Goal: Task Accomplishment & Management: Use online tool/utility

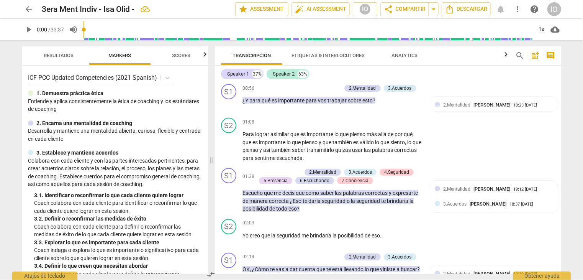
click at [30, 9] on span "arrow_back" at bounding box center [28, 9] width 9 height 9
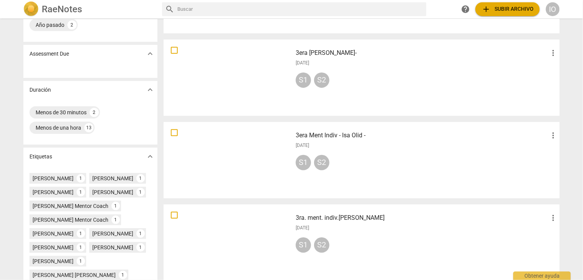
scroll to position [115, 0]
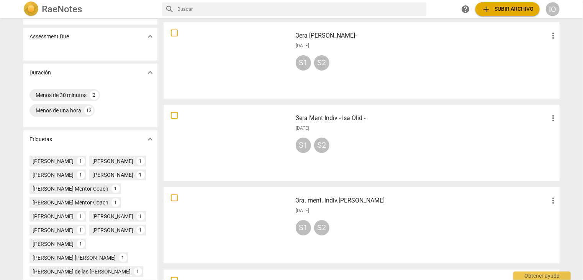
click at [216, 150] on div at bounding box center [227, 142] width 123 height 71
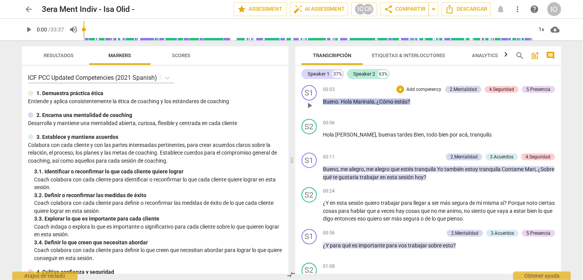
drag, startPoint x: 463, startPoint y: 90, endPoint x: 491, endPoint y: 93, distance: 28.5
click at [463, 91] on div "2.Mentalidad" at bounding box center [463, 89] width 27 height 7
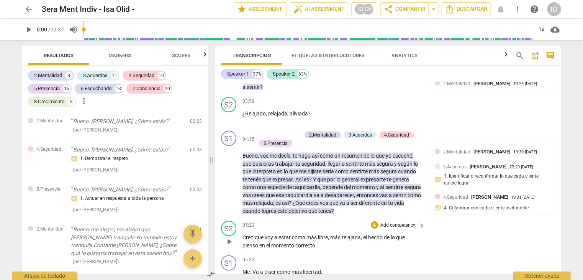
scroll to position [506, 0]
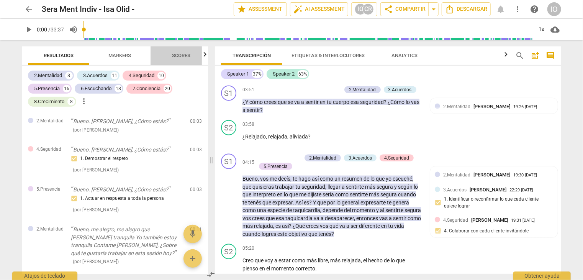
click at [190, 57] on span "Scores" at bounding box center [181, 55] width 18 height 6
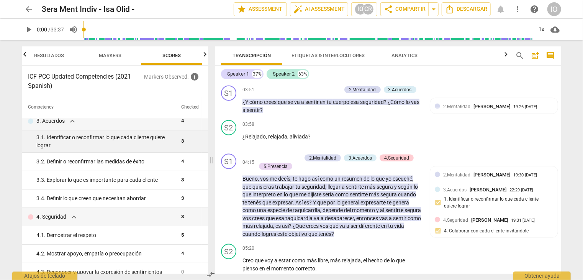
scroll to position [0, 0]
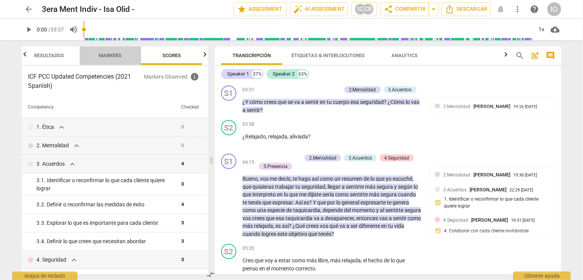
click at [104, 56] on span "Markers" at bounding box center [110, 55] width 23 height 6
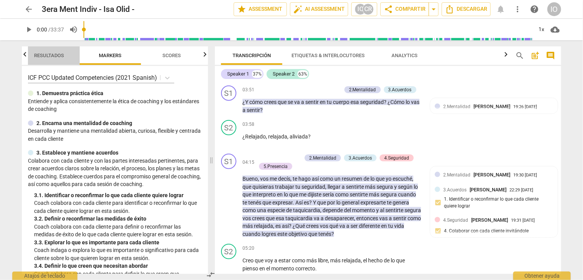
click at [53, 57] on span "Resultados" at bounding box center [49, 55] width 30 height 6
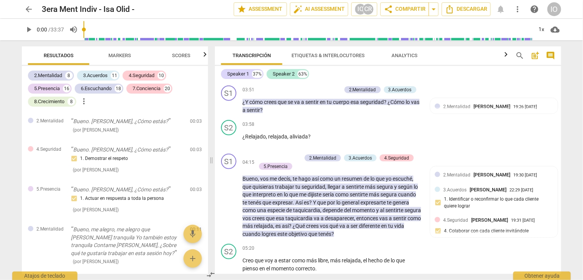
click at [112, 55] on span "Markers" at bounding box center [120, 55] width 23 height 6
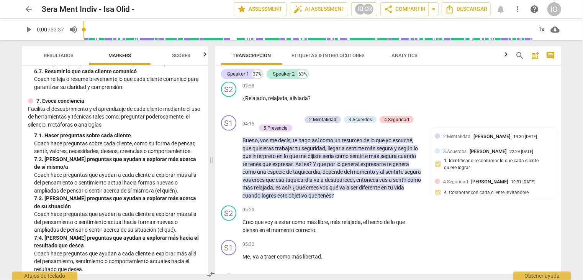
scroll to position [651, 0]
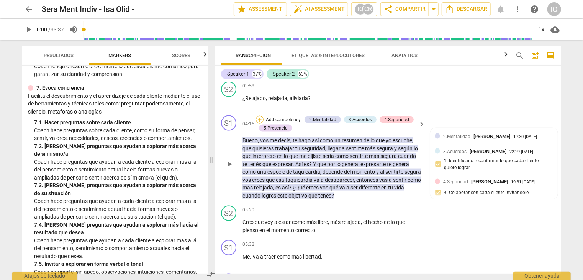
click at [258, 123] on div "+" at bounding box center [260, 120] width 8 height 8
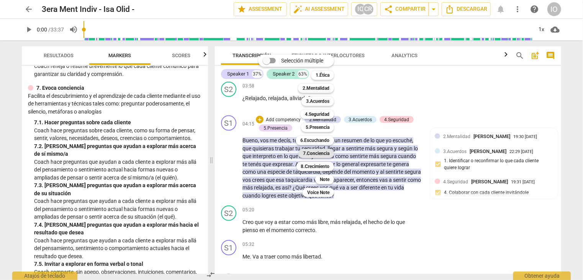
click at [306, 152] on b "7.Conciencia" at bounding box center [316, 153] width 26 height 9
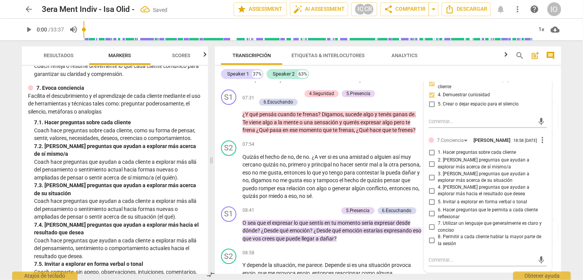
scroll to position [927, 0]
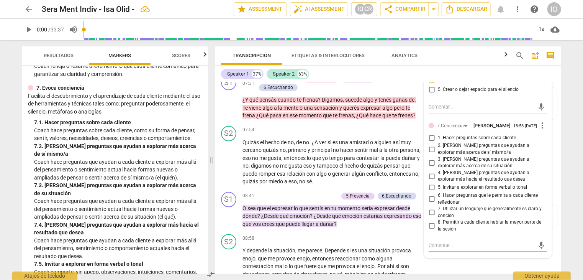
click at [428, 142] on input "1. Hacer preguntas sobre cada cliente" at bounding box center [432, 137] width 12 height 9
checkbox input "true"
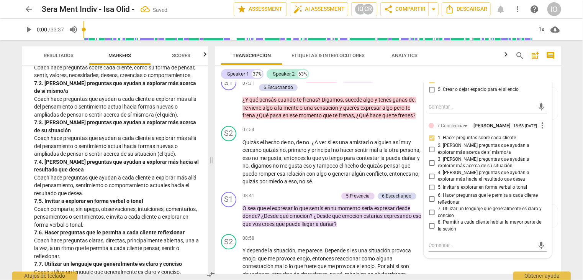
scroll to position [728, 0]
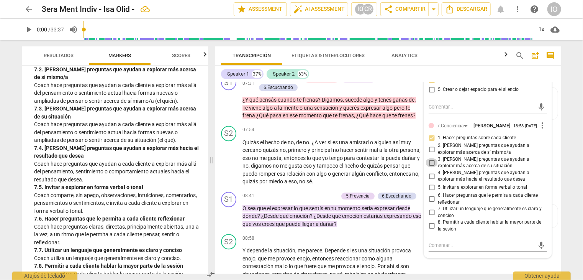
click at [429, 167] on input "3. [PERSON_NAME] preguntas que ayudan a explorar más acerca de su situación" at bounding box center [432, 162] width 12 height 9
checkbox input "true"
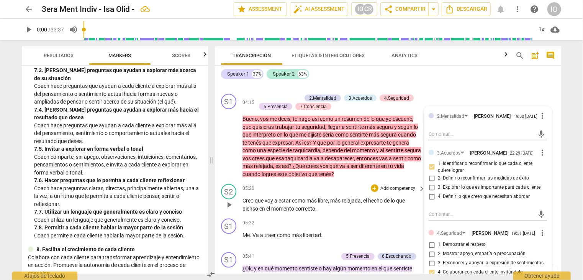
scroll to position [582, 0]
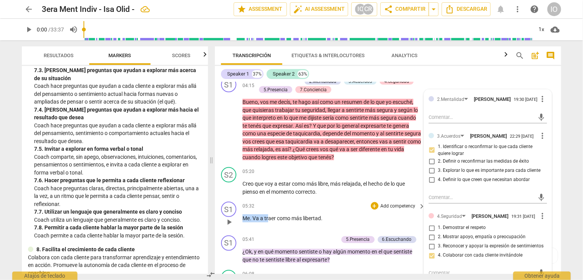
drag, startPoint x: 242, startPoint y: 225, endPoint x: 268, endPoint y: 223, distance: 25.8
click at [269, 222] on p "Me . Va a traer como más libertad ." at bounding box center [331, 218] width 179 height 8
drag, startPoint x: 268, startPoint y: 223, endPoint x: 259, endPoint y: 223, distance: 9.2
click at [267, 221] on span "traer" at bounding box center [270, 218] width 13 height 6
click at [254, 242] on div "05:41 + Add competency 5.Presencia 6.Escuchando keyboard_arrow_right" at bounding box center [334, 239] width 184 height 8
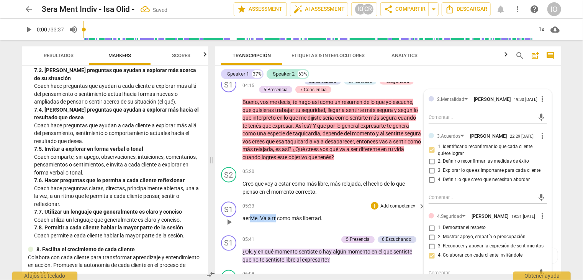
click at [328, 206] on div "S1 play_arrow pause 05:33 + Add competency keyboard_arrow_right aer Me . Va a t…" at bounding box center [388, 215] width 346 height 34
click at [277, 238] on div "S1 play_arrow pause 05:41 + Add competency 5.Presencia 6.Escuchando keyboard_ar…" at bounding box center [388, 249] width 346 height 34
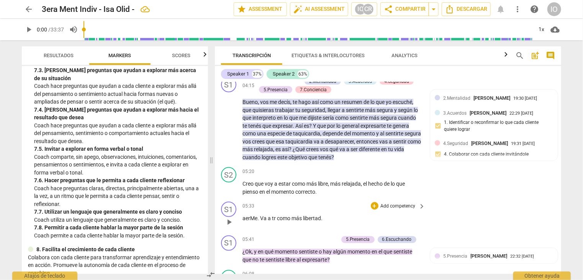
click at [260, 229] on div "05:33 + Add competency keyboard_arrow_right aerMe . Va a tr como más libertad ." at bounding box center [334, 215] width 184 height 28
click at [265, 221] on span "tr" at bounding box center [263, 218] width 5 height 6
drag, startPoint x: 320, startPoint y: 224, endPoint x: 237, endPoint y: 213, distance: 83.5
click at [237, 213] on div "S1 play_arrow pause 05:33 + Add competency keyboard_arrow_right Me va a traer c…" at bounding box center [388, 215] width 346 height 34
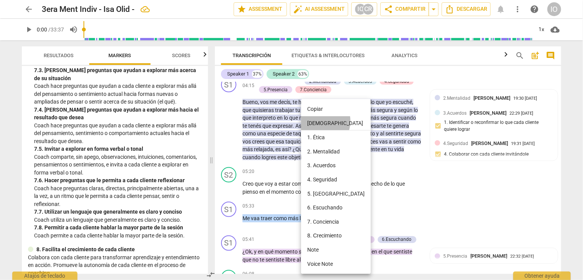
click at [317, 121] on li "[DEMOGRAPHIC_DATA]" at bounding box center [336, 123] width 70 height 15
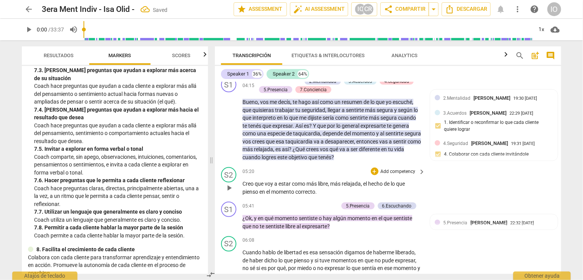
click at [320, 195] on p "Creo que voy a estar como más libre , más relajada , el hecho de lo que pienso …" at bounding box center [331, 188] width 179 height 16
paste p
click at [292, 210] on div "+ Add competency 5.Presencia 6.Escuchando keyboard_arrow_right" at bounding box center [358, 205] width 135 height 8
click at [294, 210] on div "+" at bounding box center [297, 206] width 8 height 8
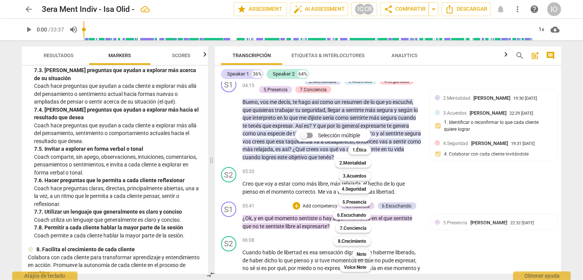
click at [186, 162] on div at bounding box center [291, 140] width 583 height 280
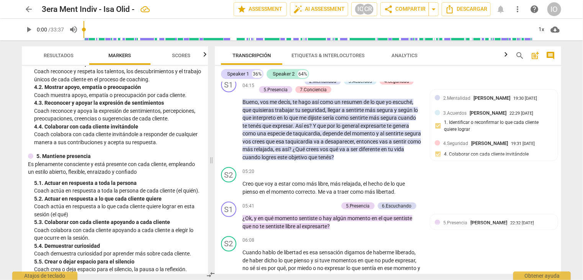
scroll to position [268, 0]
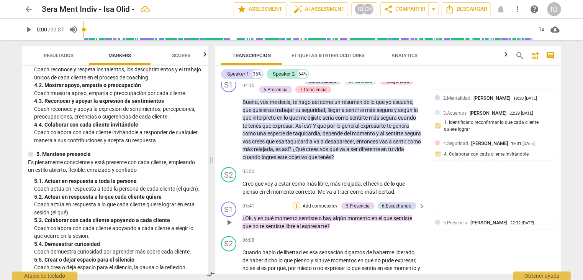
click at [297, 210] on div "+" at bounding box center [297, 206] width 8 height 8
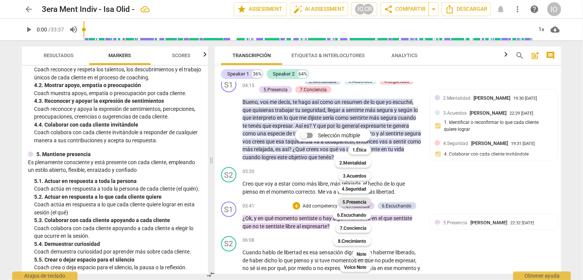
click at [345, 203] on b "5.Presencia" at bounding box center [355, 201] width 24 height 9
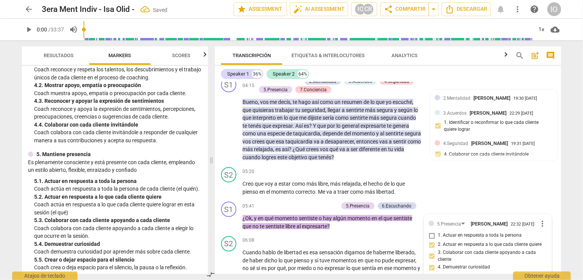
scroll to position [708, 0]
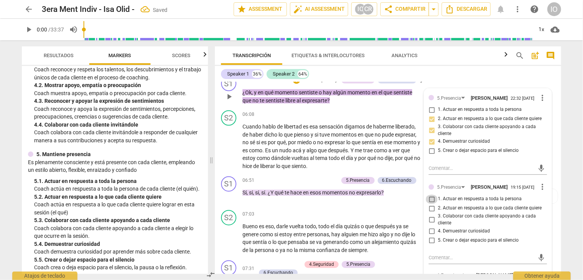
click at [429, 204] on input "1. Actuar en respuesta a toda la persona" at bounding box center [432, 199] width 12 height 9
checkbox input "true"
click at [429, 236] on input "4. Demuestrar curiosidad" at bounding box center [432, 230] width 12 height 9
checkbox input "true"
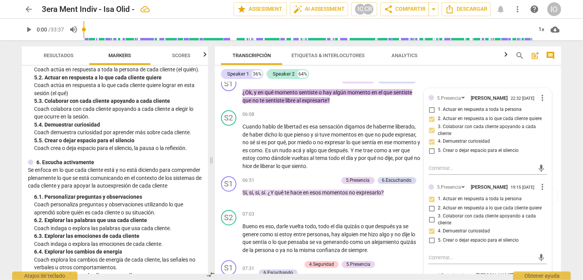
scroll to position [421, 0]
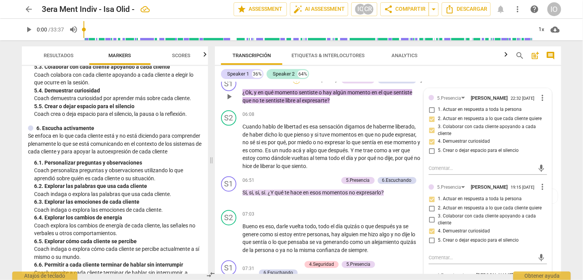
click at [294, 84] on div "+" at bounding box center [297, 80] width 8 height 8
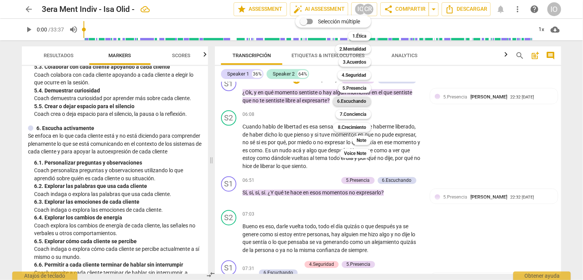
click at [346, 98] on b "6.Escuchando" at bounding box center [351, 101] width 29 height 9
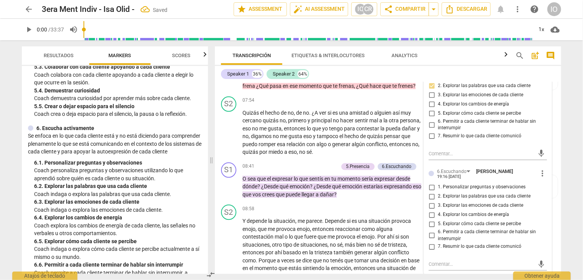
scroll to position [938, 0]
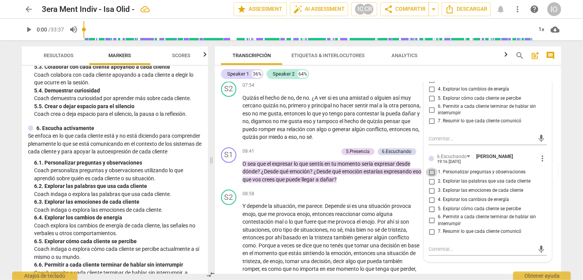
click at [431, 177] on input "1. Personalizar preguntas y observaciones" at bounding box center [432, 171] width 12 height 9
checkbox input "true"
click at [431, 195] on input "3. Explorar las emociones de cada cliente" at bounding box center [432, 190] width 12 height 9
checkbox input "true"
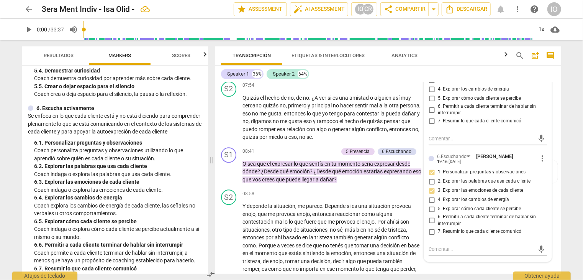
scroll to position [498, 0]
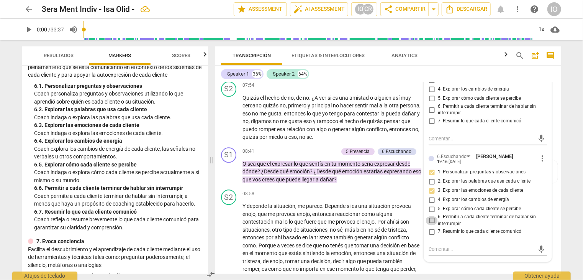
click at [427, 225] on input "6. Permitir a cada cliente terminar de hablar sin interrumpir" at bounding box center [432, 220] width 12 height 9
checkbox input "true"
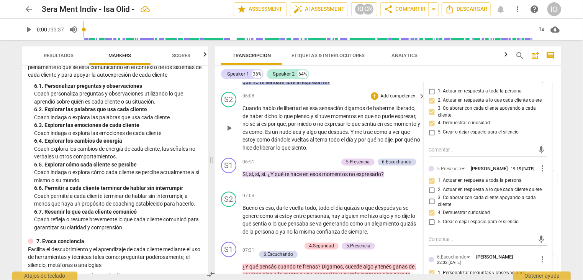
scroll to position [746, 0]
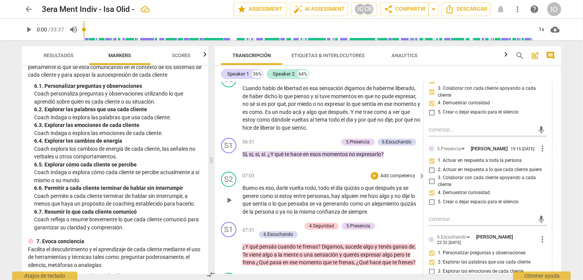
click at [280, 179] on div "07:03 + Add competency keyboard_arrow_right" at bounding box center [334, 176] width 184 height 8
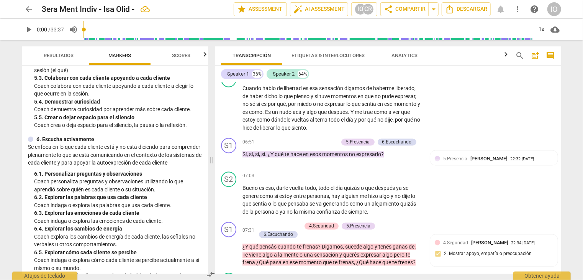
scroll to position [345, 0]
